Goal: Transaction & Acquisition: Purchase product/service

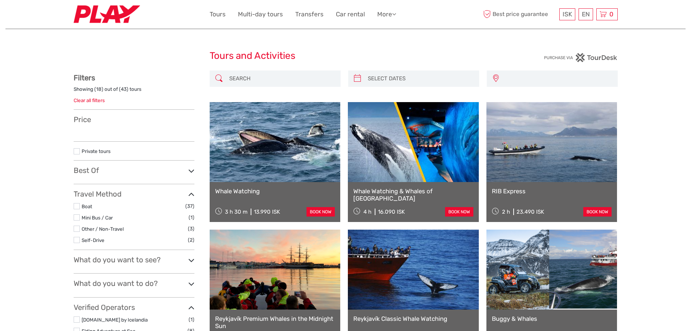
select select
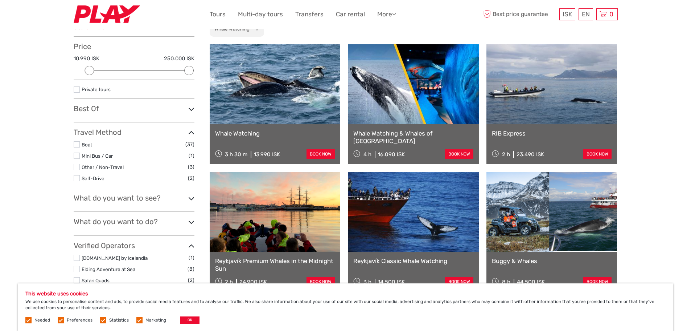
scroll to position [73, 0]
click at [588, 14] on div "EN English Español Deutsch" at bounding box center [586, 14] width 15 height 12
click at [583, 28] on link "English" at bounding box center [577, 29] width 30 height 13
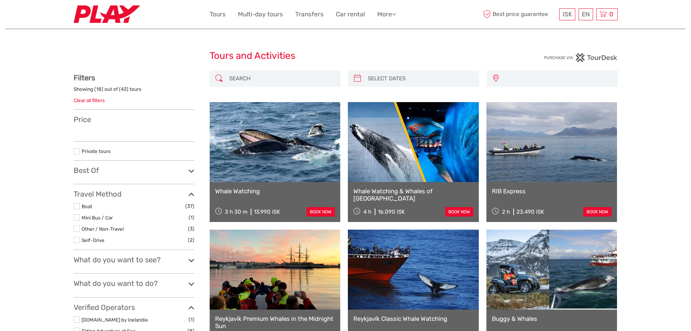
select select
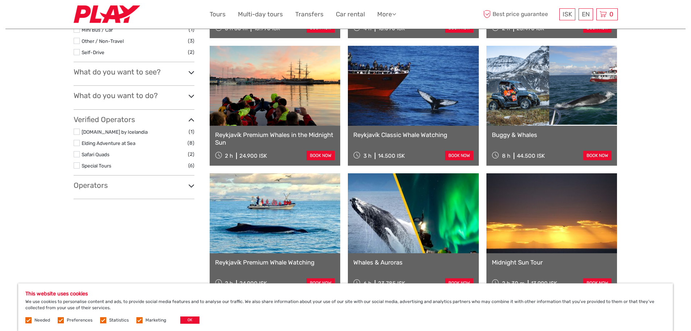
scroll to position [109, 0]
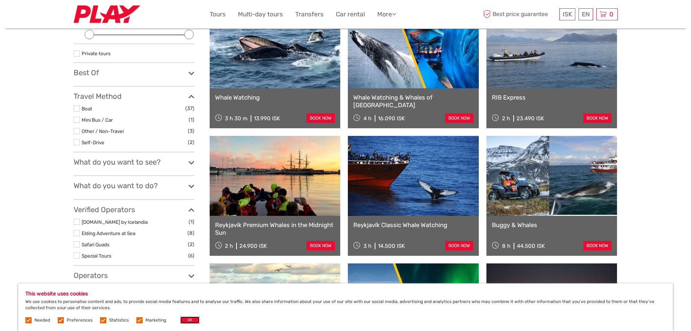
drag, startPoint x: 184, startPoint y: 322, endPoint x: 186, endPoint y: 319, distance: 3.7
click at [184, 322] on button "OK" at bounding box center [189, 319] width 19 height 7
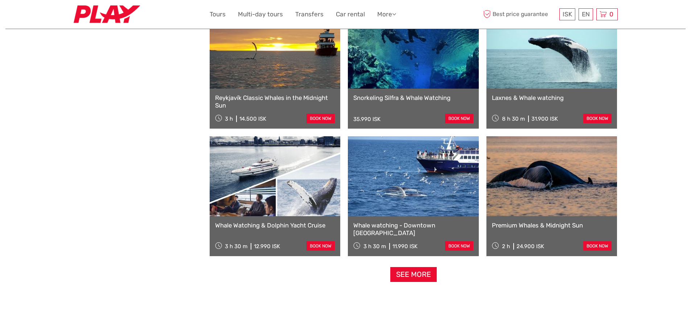
scroll to position [643, 0]
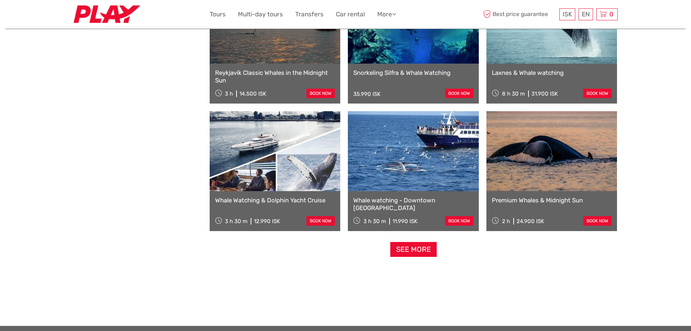
click at [281, 163] on link at bounding box center [275, 151] width 131 height 80
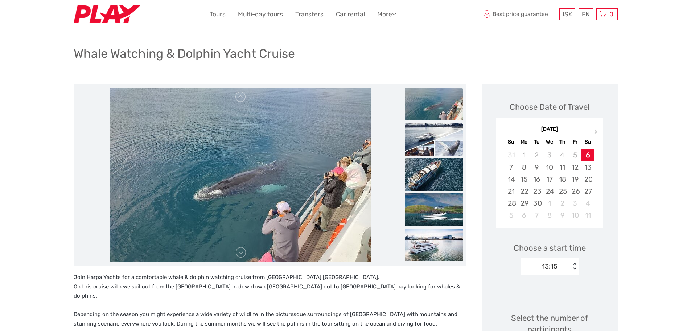
scroll to position [36, 0]
click at [438, 134] on img at bounding box center [434, 139] width 58 height 33
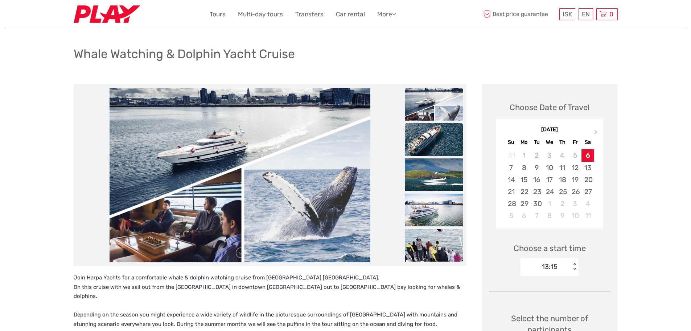
click at [437, 140] on img at bounding box center [434, 139] width 58 height 33
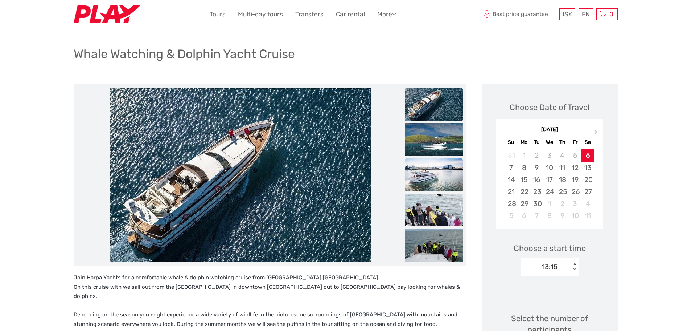
click at [436, 171] on img at bounding box center [434, 174] width 58 height 33
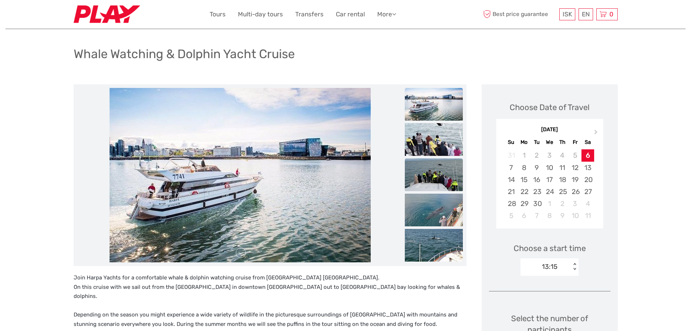
click at [436, 167] on img at bounding box center [434, 174] width 58 height 33
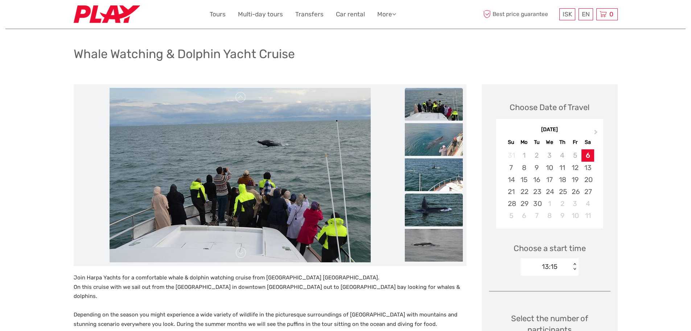
click at [430, 201] on img at bounding box center [434, 209] width 58 height 33
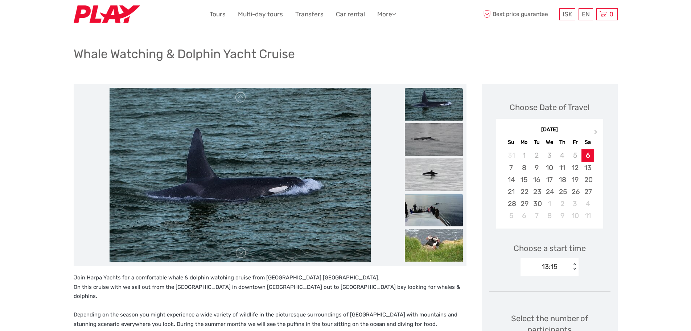
click at [430, 212] on img at bounding box center [434, 209] width 58 height 33
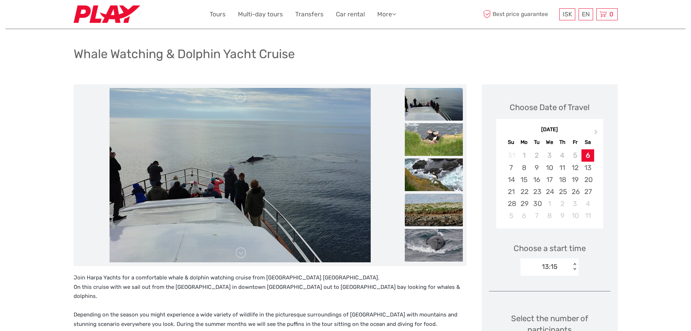
click at [435, 208] on img at bounding box center [434, 209] width 58 height 33
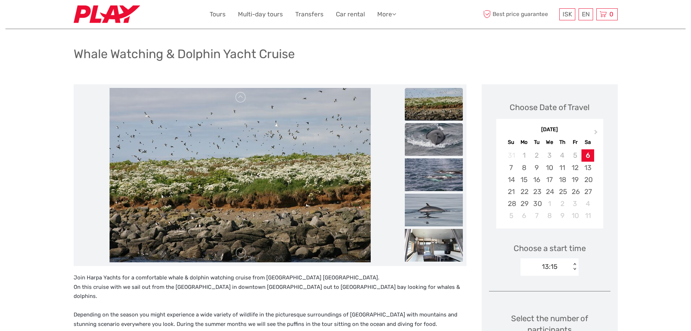
click at [436, 143] on img at bounding box center [434, 139] width 58 height 33
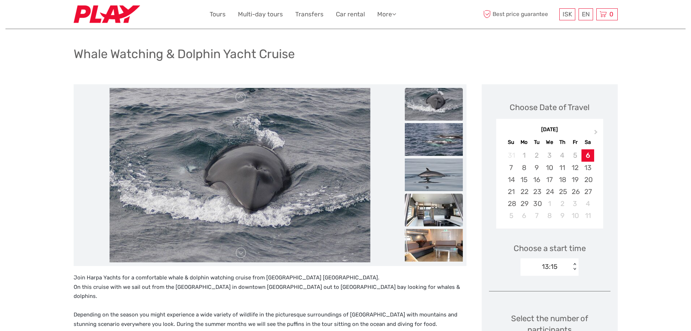
click at [427, 199] on img at bounding box center [434, 209] width 58 height 33
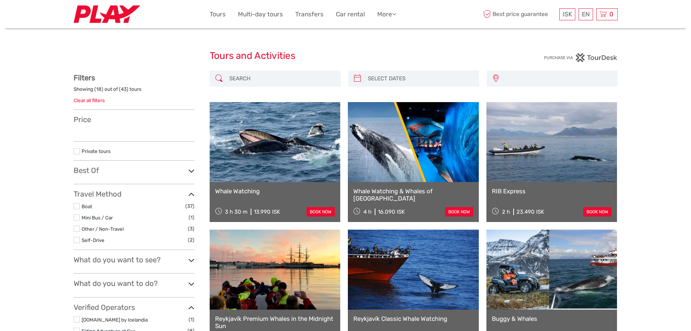
select select
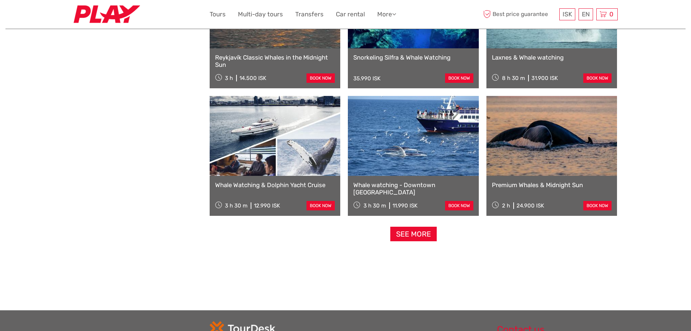
select select
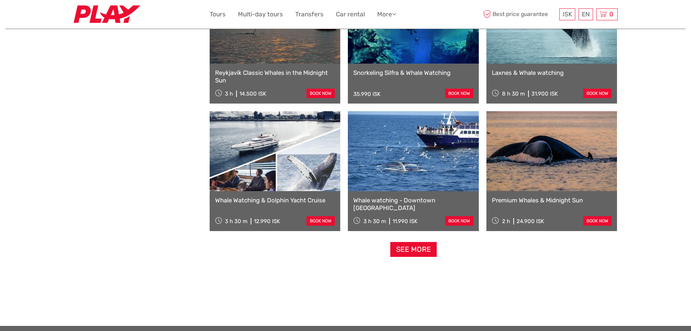
scroll to position [0, 0]
click at [284, 162] on link at bounding box center [275, 151] width 131 height 80
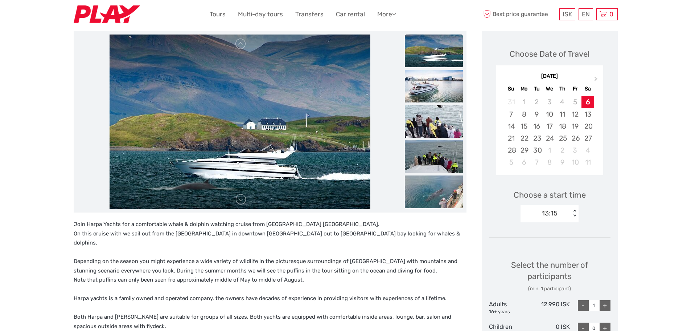
scroll to position [89, 0]
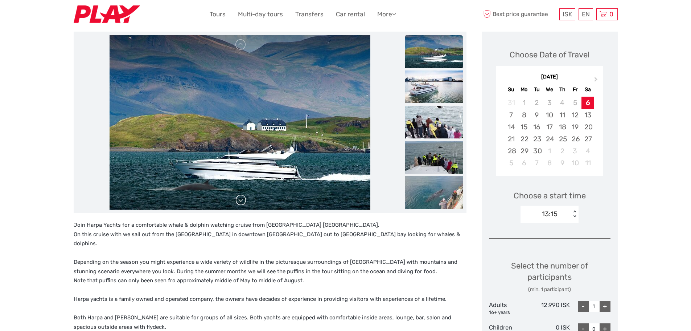
click at [241, 200] on link at bounding box center [241, 200] width 12 height 12
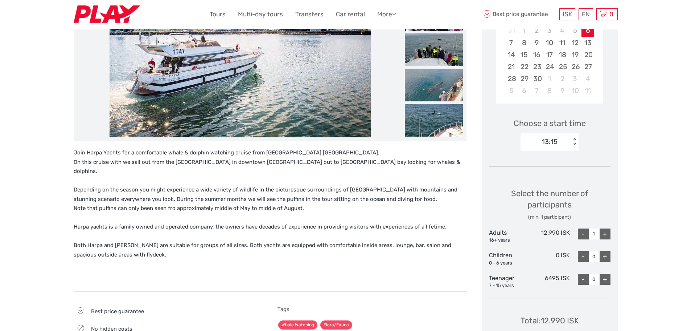
scroll to position [162, 0]
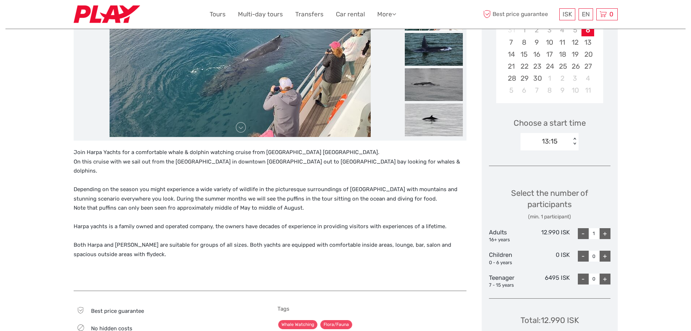
click at [607, 233] on div "+" at bounding box center [605, 233] width 11 height 11
type input "4"
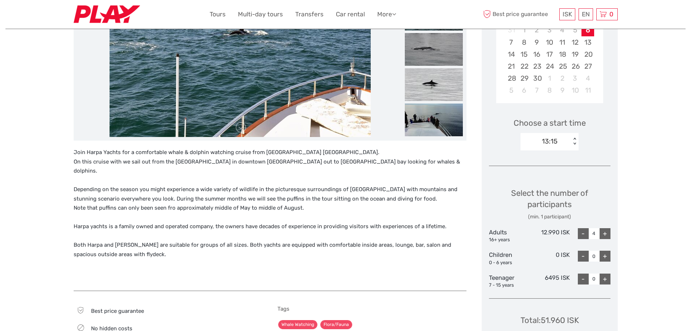
click at [606, 281] on div "+" at bounding box center [605, 278] width 11 height 11
type input "1"
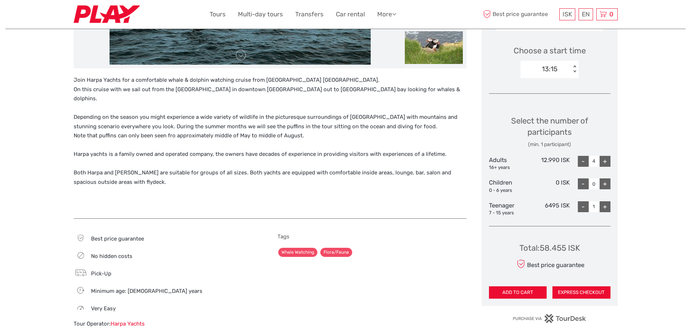
scroll to position [234, 0]
drag, startPoint x: 566, startPoint y: 248, endPoint x: 541, endPoint y: 248, distance: 25.0
click at [541, 248] on div "Total : 58.455 ISK" at bounding box center [550, 247] width 61 height 11
copy div "58.455"
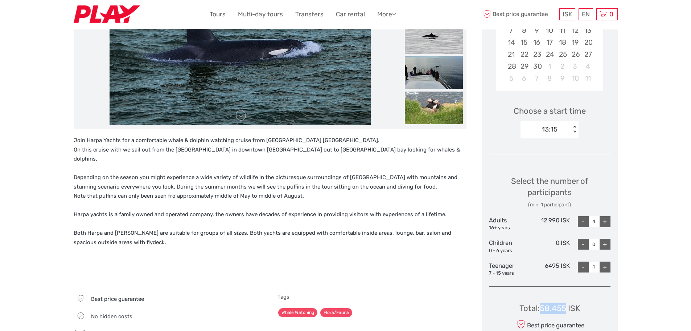
scroll to position [162, 0]
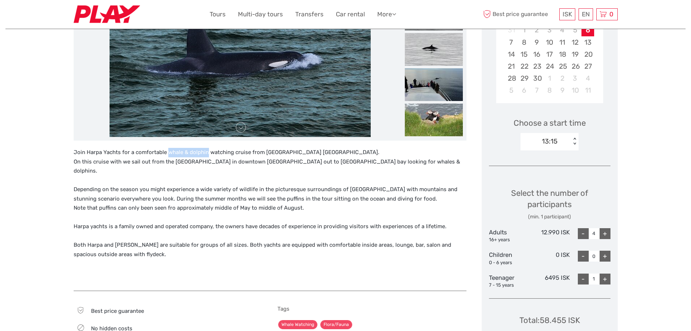
drag, startPoint x: 166, startPoint y: 152, endPoint x: 205, endPoint y: 151, distance: 38.5
click at [205, 151] on p "Join Harpa Yachts for a comfortable whale & dolphin watching cruise from Reykja…" at bounding box center [270, 203] width 393 height 111
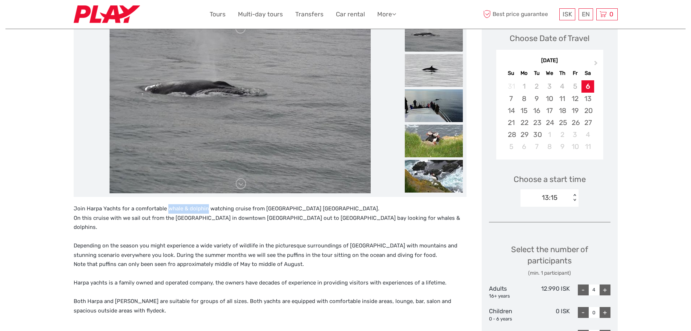
scroll to position [89, 0]
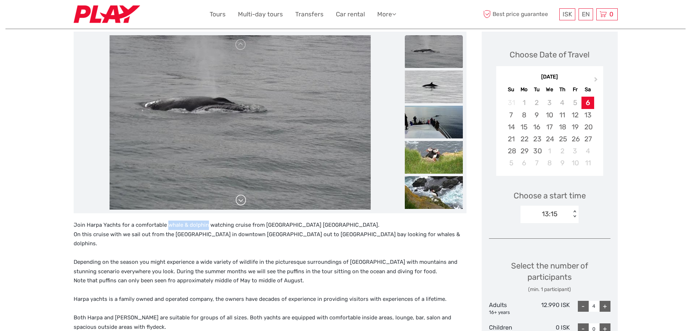
click at [241, 199] on link at bounding box center [241, 200] width 12 height 12
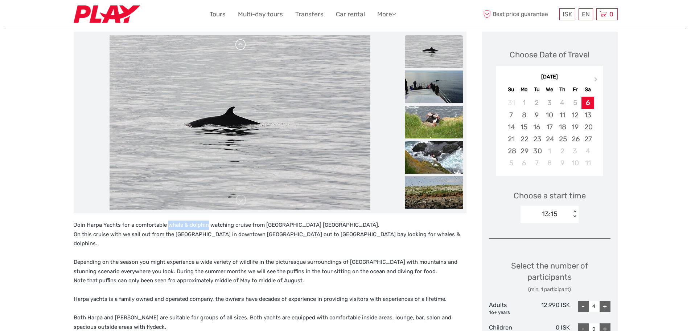
click at [244, 41] on link at bounding box center [241, 45] width 12 height 12
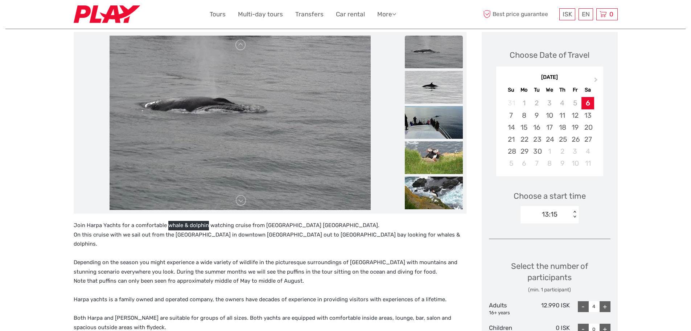
scroll to position [0, 0]
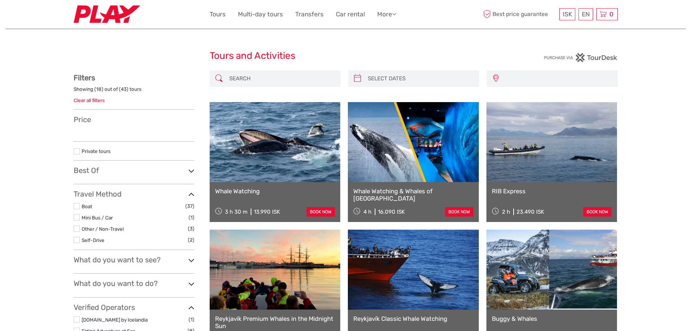
select select
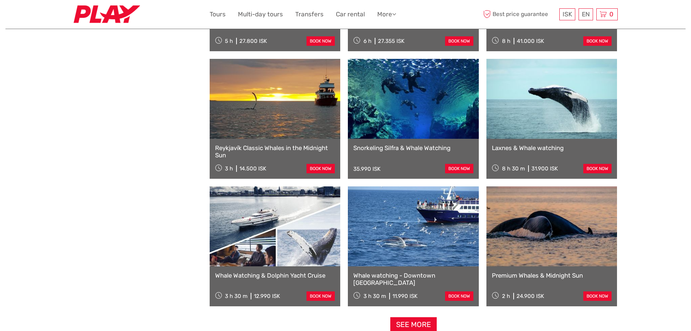
scroll to position [534, 0]
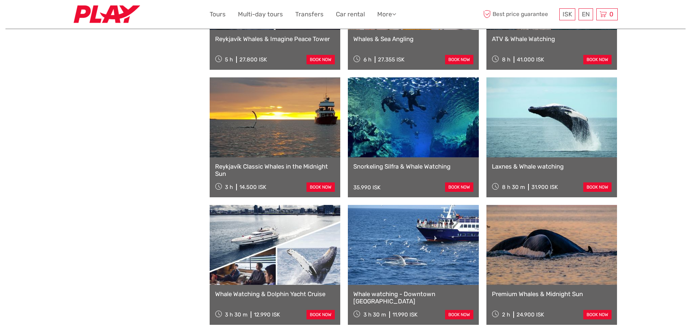
select select
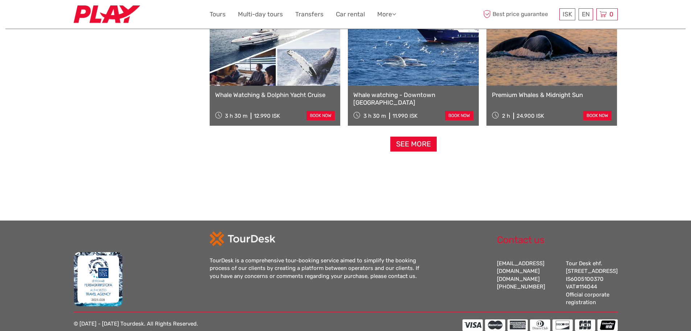
scroll to position [788, 0]
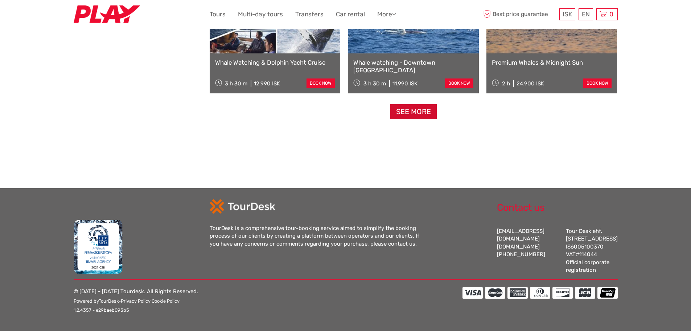
click at [420, 104] on link "See more" at bounding box center [414, 111] width 46 height 15
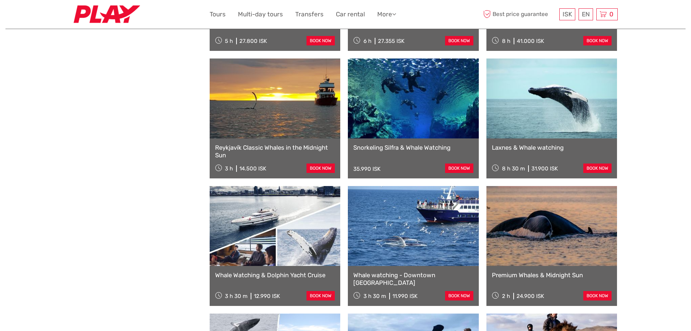
scroll to position [581, 0]
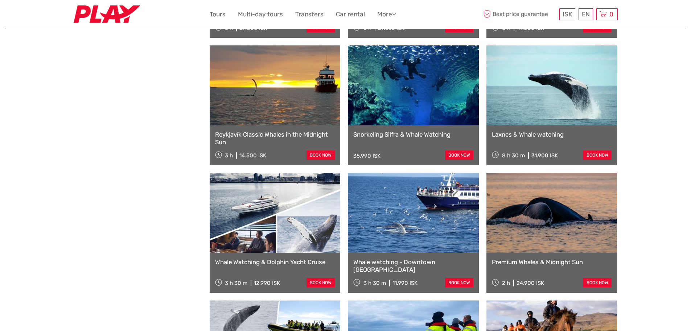
click at [277, 205] on link at bounding box center [275, 213] width 131 height 80
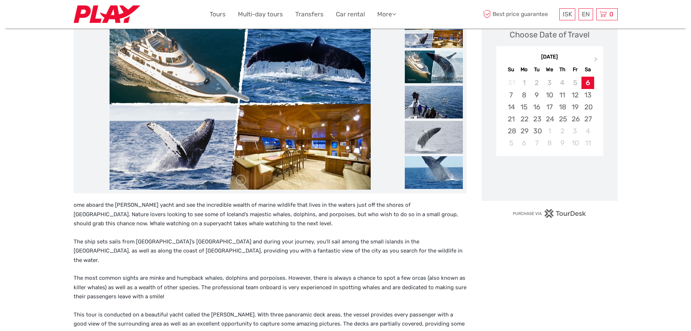
click at [307, 149] on img at bounding box center [240, 102] width 261 height 174
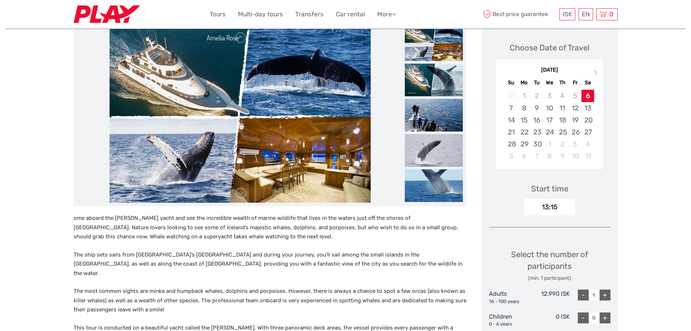
scroll to position [109, 0]
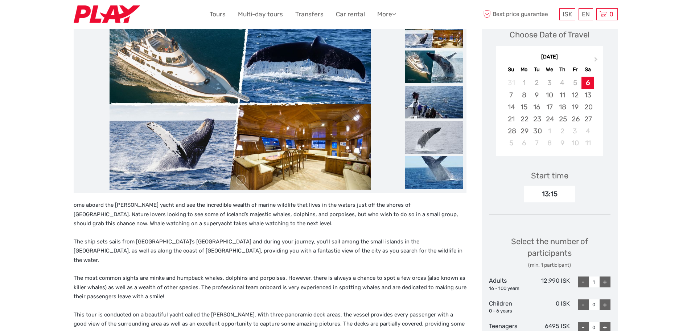
click at [200, 82] on img at bounding box center [240, 102] width 261 height 174
click at [325, 145] on img at bounding box center [240, 102] width 261 height 174
click at [424, 39] on img at bounding box center [434, 31] width 58 height 33
click at [434, 108] on img at bounding box center [434, 102] width 58 height 33
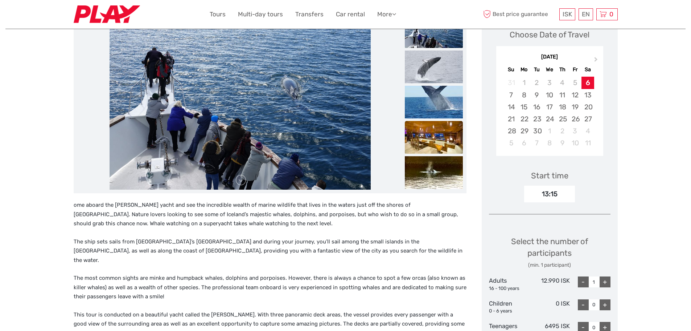
click at [435, 135] on img at bounding box center [434, 137] width 58 height 33
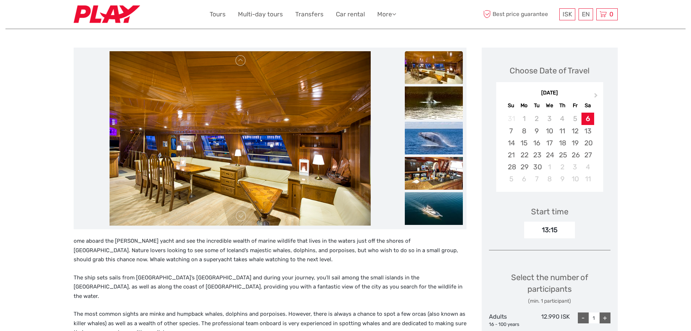
scroll to position [73, 0]
click at [550, 153] on div "24" at bounding box center [549, 155] width 13 height 12
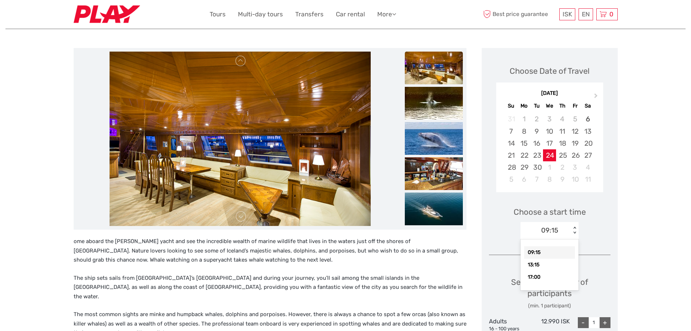
click at [555, 228] on div "09:15" at bounding box center [550, 229] width 17 height 9
click at [545, 253] on div "09:15" at bounding box center [550, 252] width 51 height 12
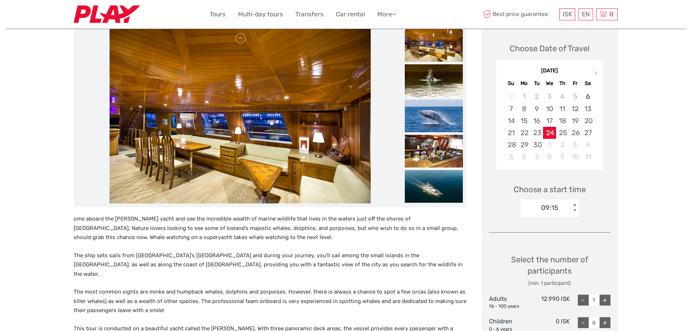
scroll to position [145, 0]
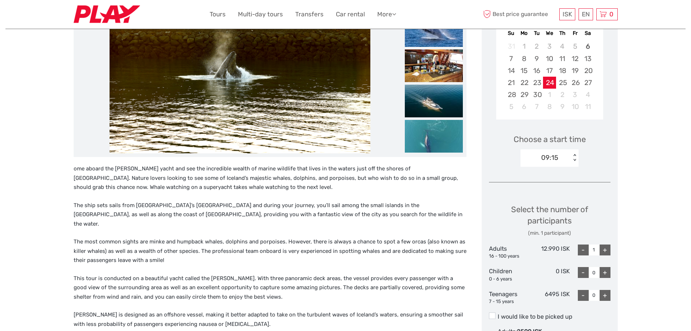
click at [562, 157] on div "09:15" at bounding box center [546, 157] width 50 height 11
click at [604, 250] on div "+" at bounding box center [605, 249] width 11 height 11
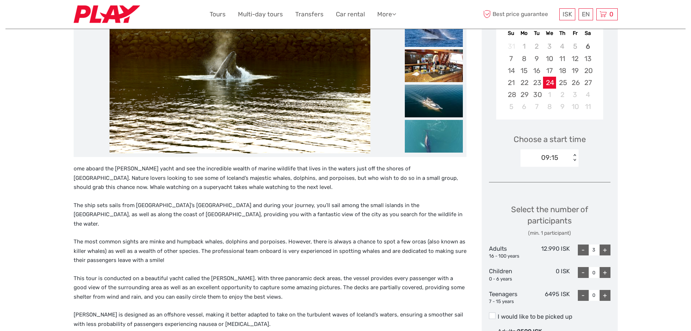
type input "4"
click at [604, 294] on div "+" at bounding box center [605, 295] width 11 height 11
type input "1"
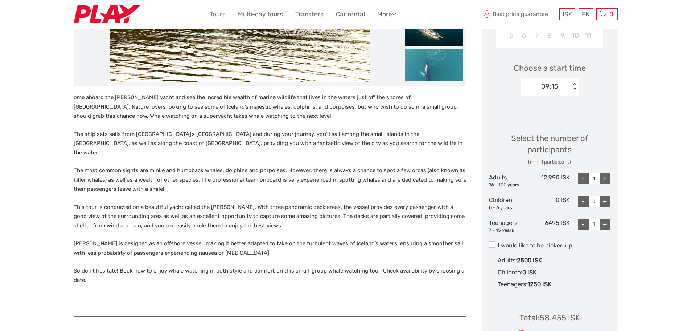
scroll to position [218, 0]
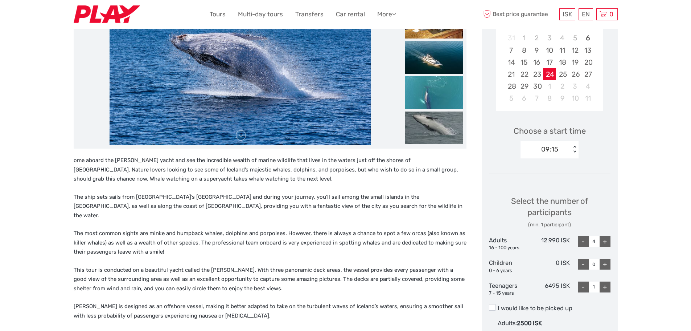
scroll to position [181, 0]
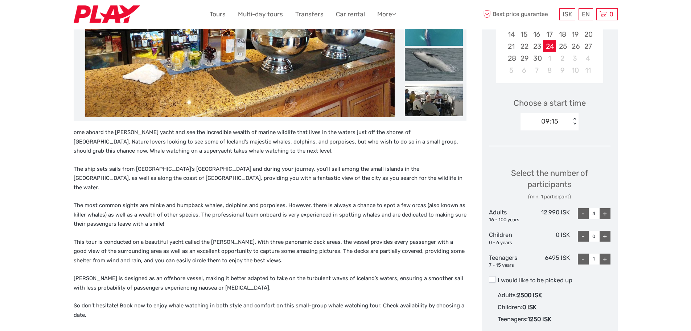
click at [264, 201] on p "The most common sights are minke and humpback whales, dolphins and porpoises. H…" at bounding box center [270, 215] width 393 height 28
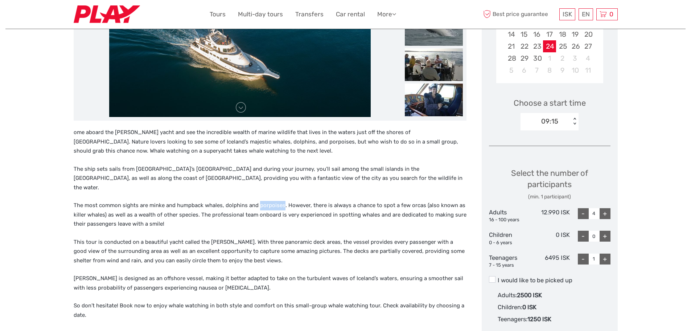
copy p "porpoises"
click at [417, 201] on p "The most common sights are minke and humpback whales, dolphins and porpoises. H…" at bounding box center [270, 215] width 393 height 28
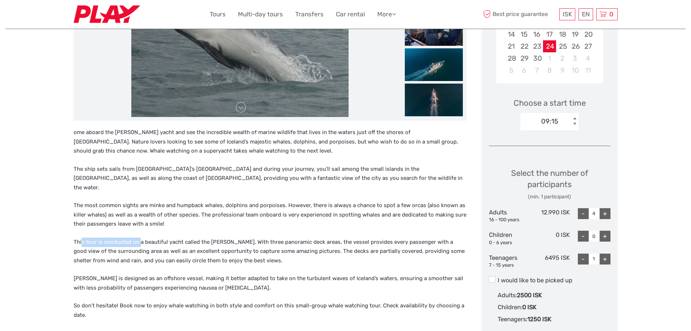
drag, startPoint x: 81, startPoint y: 231, endPoint x: 195, endPoint y: 236, distance: 114.8
click at [153, 237] on p "This tour is conducted on a beautiful yacht called the Amelia Rose. With three …" at bounding box center [270, 251] width 393 height 28
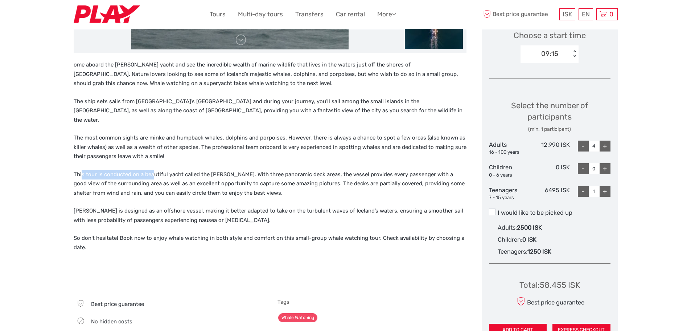
scroll to position [254, 0]
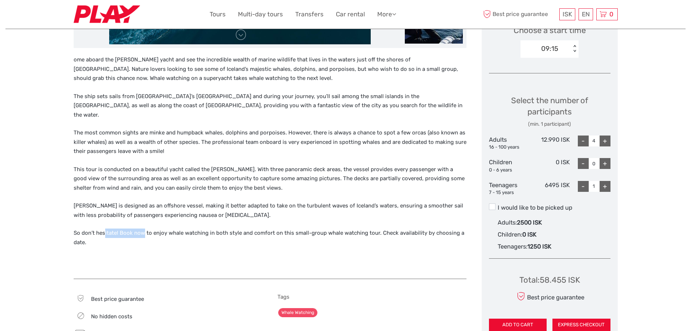
drag, startPoint x: 104, startPoint y: 224, endPoint x: 155, endPoint y: 220, distance: 51.0
click at [148, 228] on p "So don’t hesitate! Book now to enjoy whale watching in both style and comfort o…" at bounding box center [270, 237] width 393 height 19
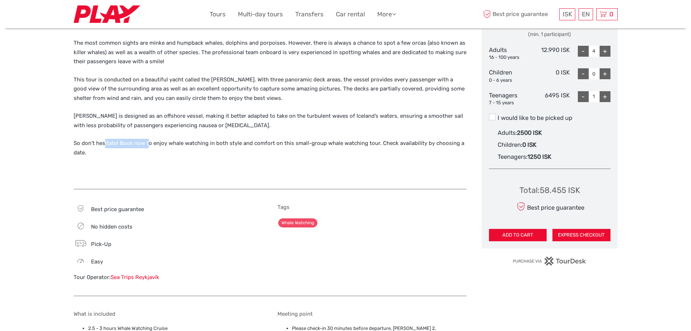
scroll to position [327, 0]
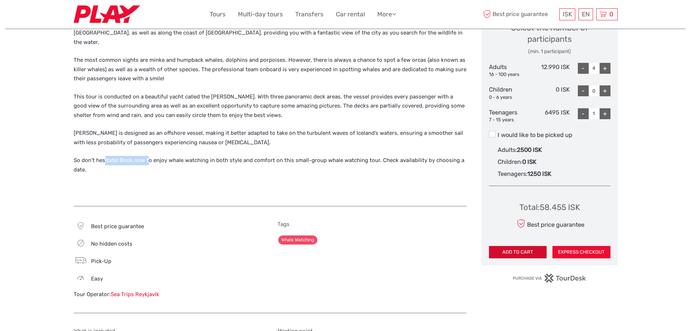
click at [528, 252] on button "ADD TO CART" at bounding box center [518, 252] width 58 height 12
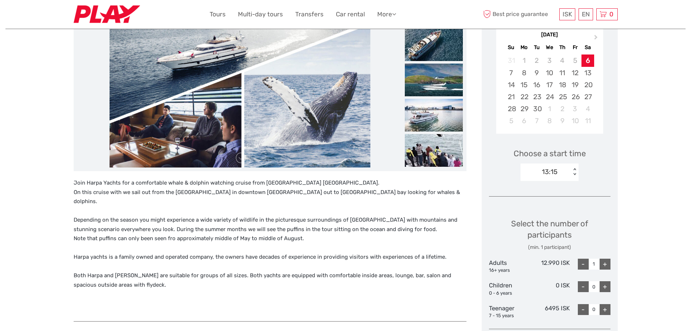
scroll to position [36, 0]
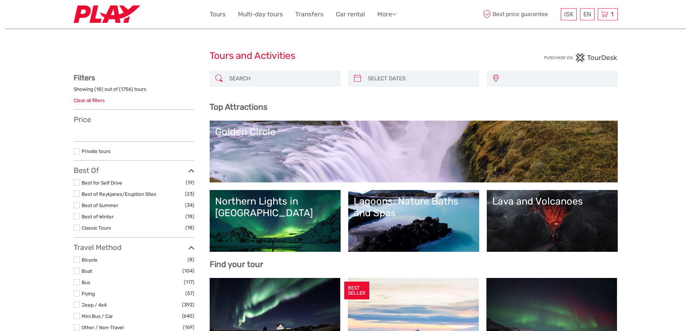
select select
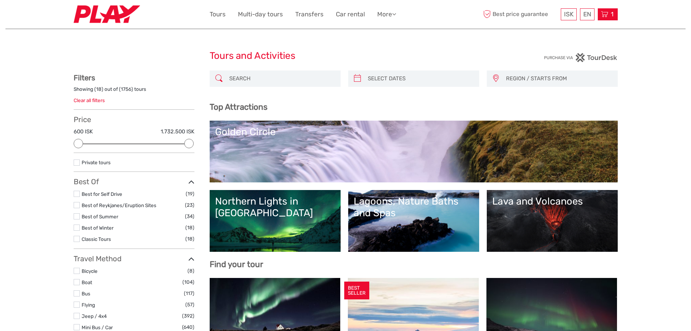
click at [614, 13] on span "1" at bounding box center [612, 14] width 5 height 7
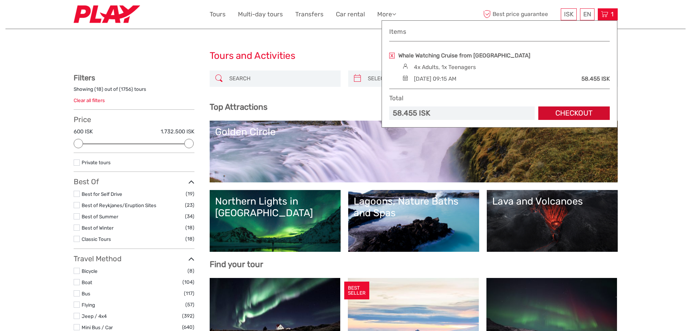
click at [575, 110] on link "Checkout" at bounding box center [575, 112] width 72 height 13
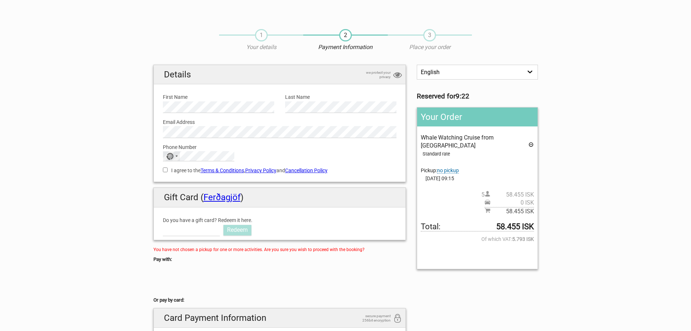
click at [175, 155] on div "No country selected" at bounding box center [171, 155] width 17 height 9
type input "34"
click at [191, 195] on li "Spain +34" at bounding box center [198, 194] width 71 height 14
click at [165, 171] on input "I agree to the Terms & Conditions , Privacy Policy and Cancellation Policy" at bounding box center [165, 169] width 5 height 5
checkbox input "true"
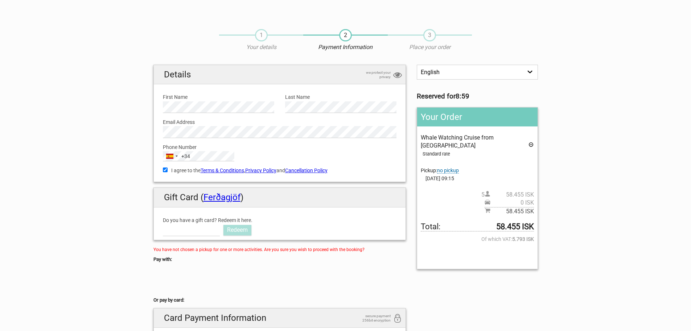
scroll to position [36, 0]
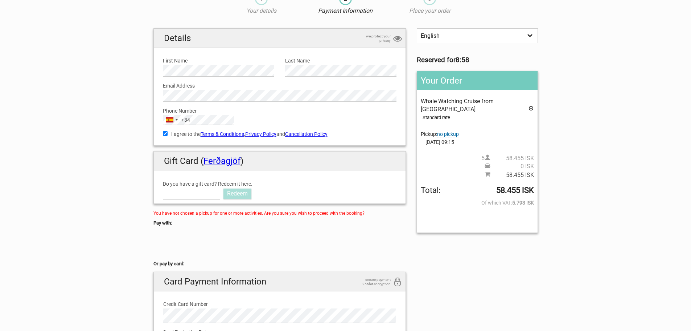
click at [440, 37] on select "English Español Deutsch" at bounding box center [477, 35] width 121 height 15
select select "/es/HandleOrder/Info/658372/32f6718e6d039986a733ba82f8db4af8"
click at [417, 28] on select "English Español Deutsch" at bounding box center [477, 35] width 121 height 15
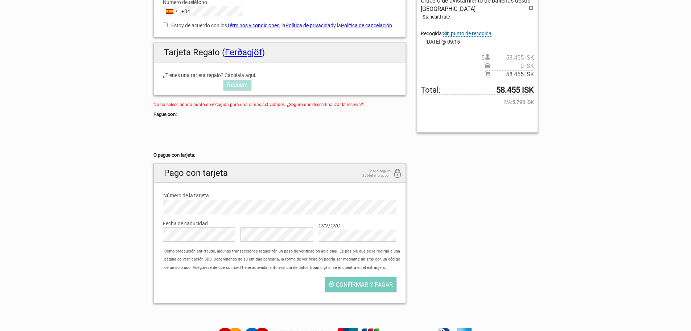
scroll to position [145, 0]
click at [459, 268] on div "English Español Deutsch La reserva está garantizada por 9:37 minutos Su reserva…" at bounding box center [346, 113] width 396 height 389
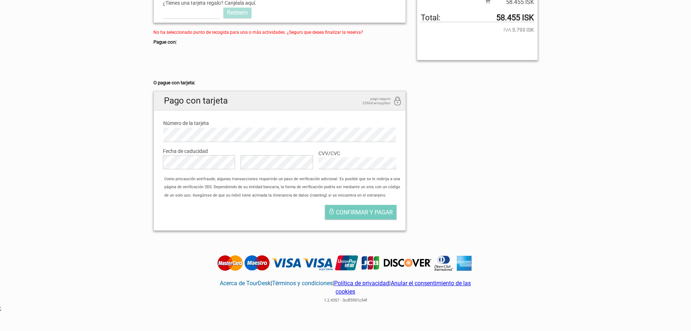
scroll to position [218, 0]
click at [364, 215] on span "Confirmar y pagar" at bounding box center [364, 211] width 57 height 7
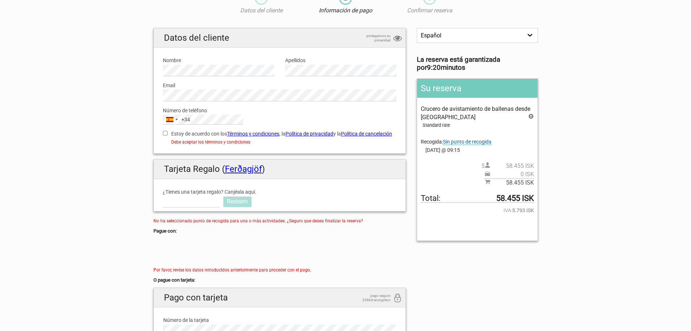
scroll to position [36, 0]
click at [165, 135] on input "Estoy de acuerdo con los Términos y condiciones , la Política de privacidad y l…" at bounding box center [165, 133] width 5 height 5
checkbox input "true"
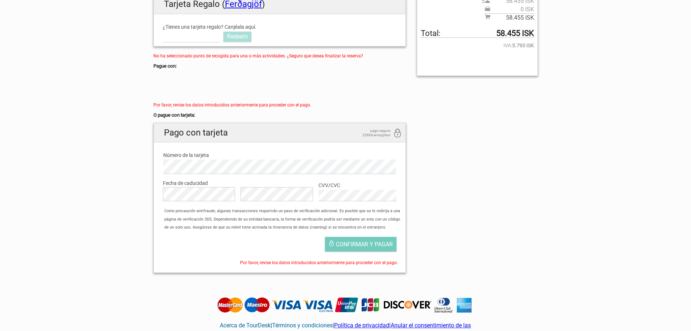
scroll to position [218, 0]
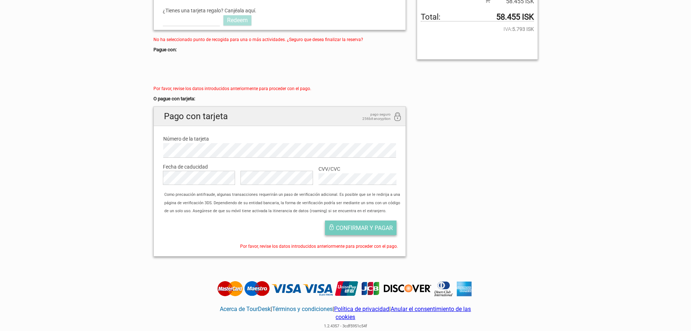
click at [347, 231] on span "Confirmar y pagar" at bounding box center [364, 227] width 57 height 7
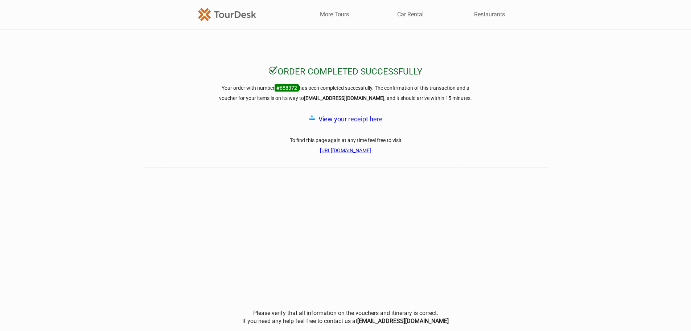
click at [340, 119] on link "View your receipt here" at bounding box center [351, 119] width 64 height 8
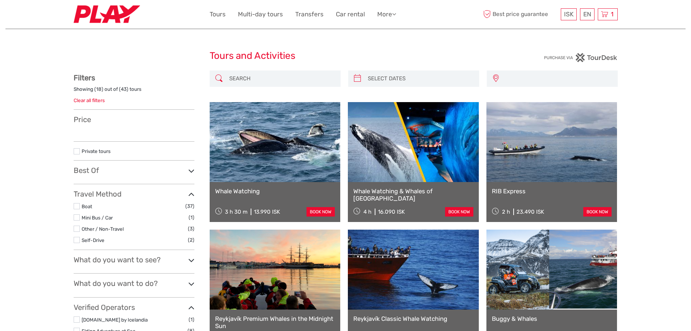
select select
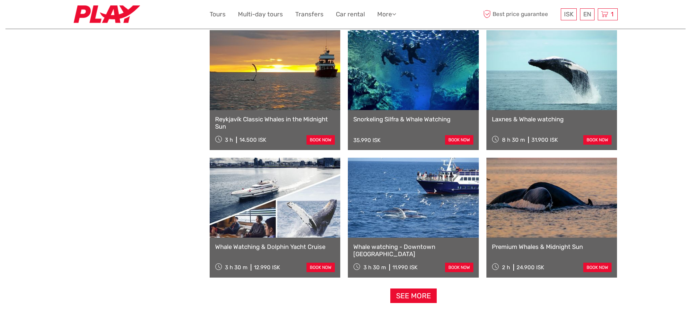
select select
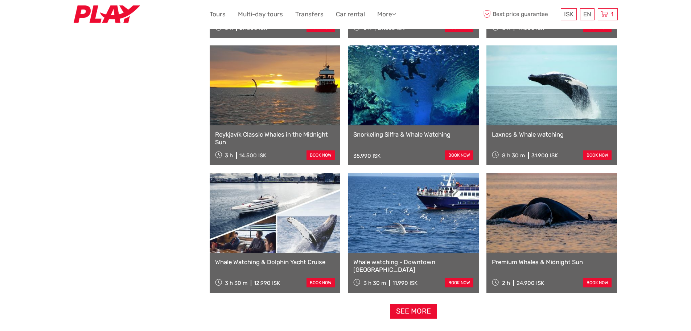
scroll to position [0, 0]
click at [413, 316] on link "See more" at bounding box center [414, 310] width 46 height 15
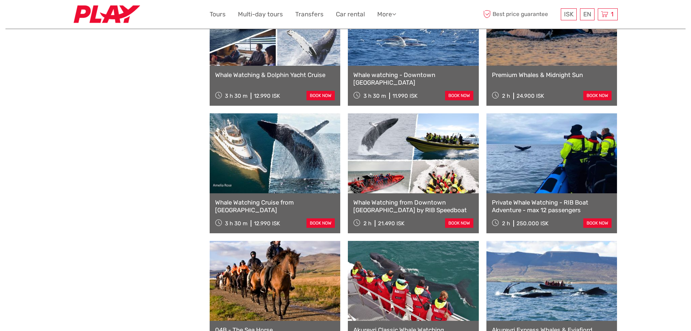
scroll to position [799, 0]
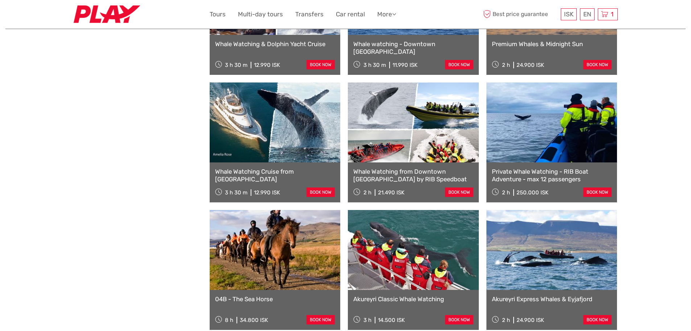
click at [241, 112] on link at bounding box center [275, 122] width 131 height 80
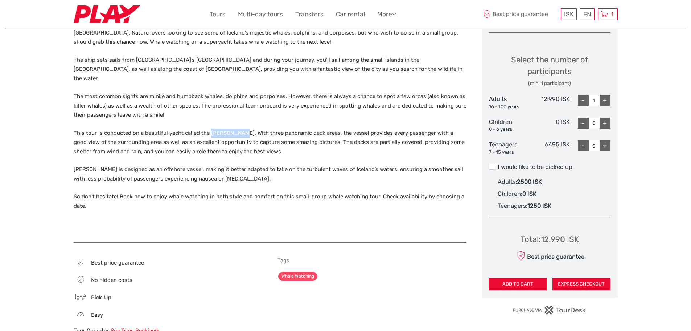
drag, startPoint x: 239, startPoint y: 123, endPoint x: 210, endPoint y: 122, distance: 29.1
click at [210, 128] on p "This tour is conducted on a beautiful yacht called the [PERSON_NAME]. With thre…" at bounding box center [270, 142] width 393 height 28
copy p "[PERSON_NAME]"
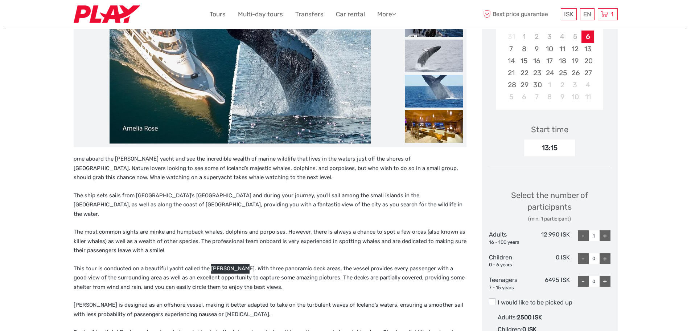
scroll to position [145, 0]
